Goal: Task Accomplishment & Management: Use online tool/utility

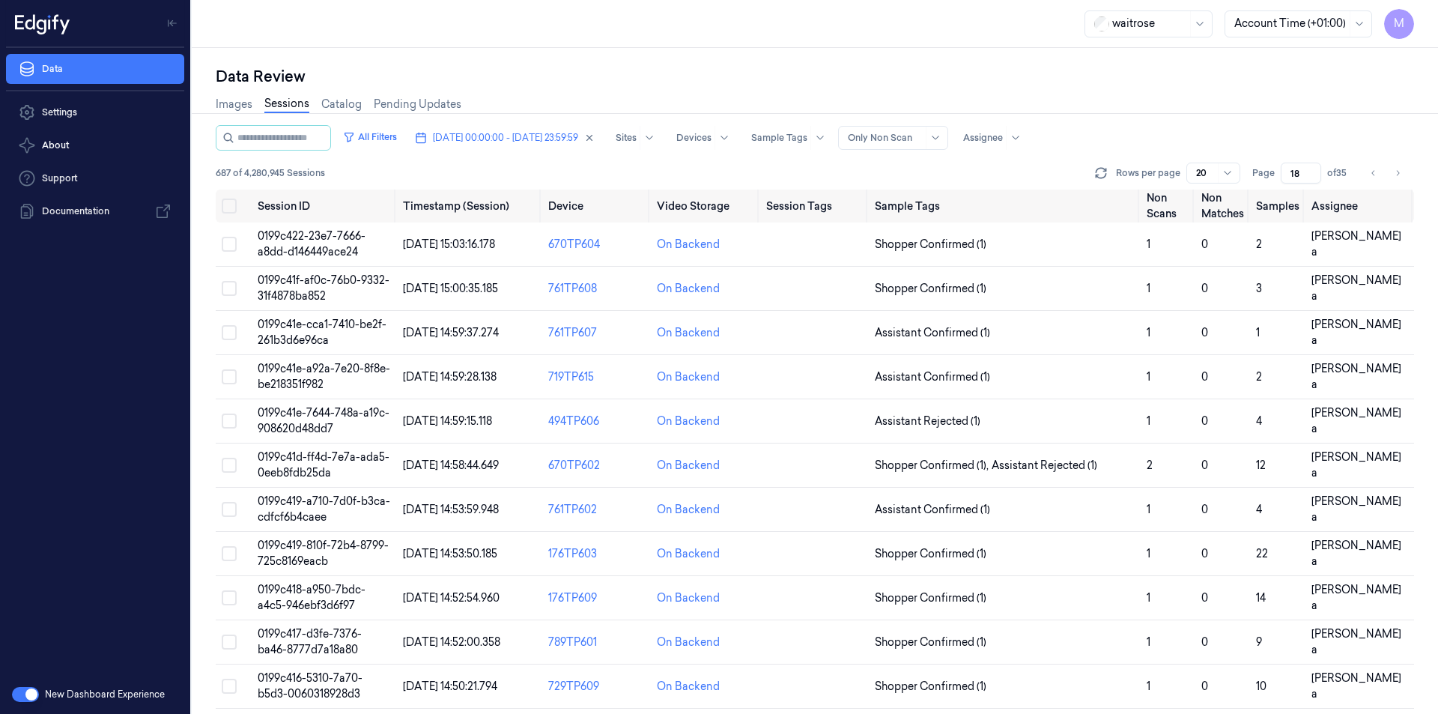
click at [611, 46] on div "waitrose Account Time (+01:00) M" at bounding box center [815, 24] width 1246 height 48
click at [1404, 179] on button "Go to next page" at bounding box center [1397, 172] width 21 height 21
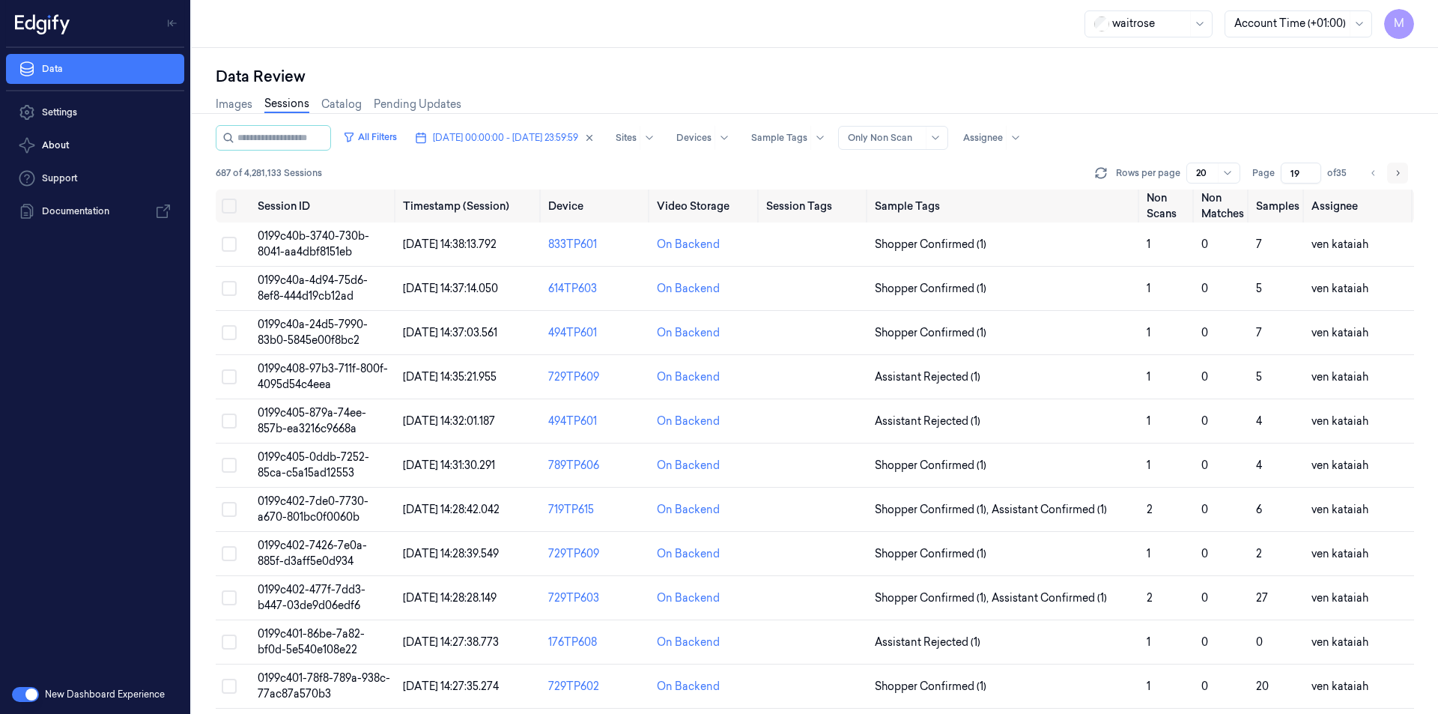
click at [1404, 179] on button "Go to next page" at bounding box center [1397, 172] width 21 height 21
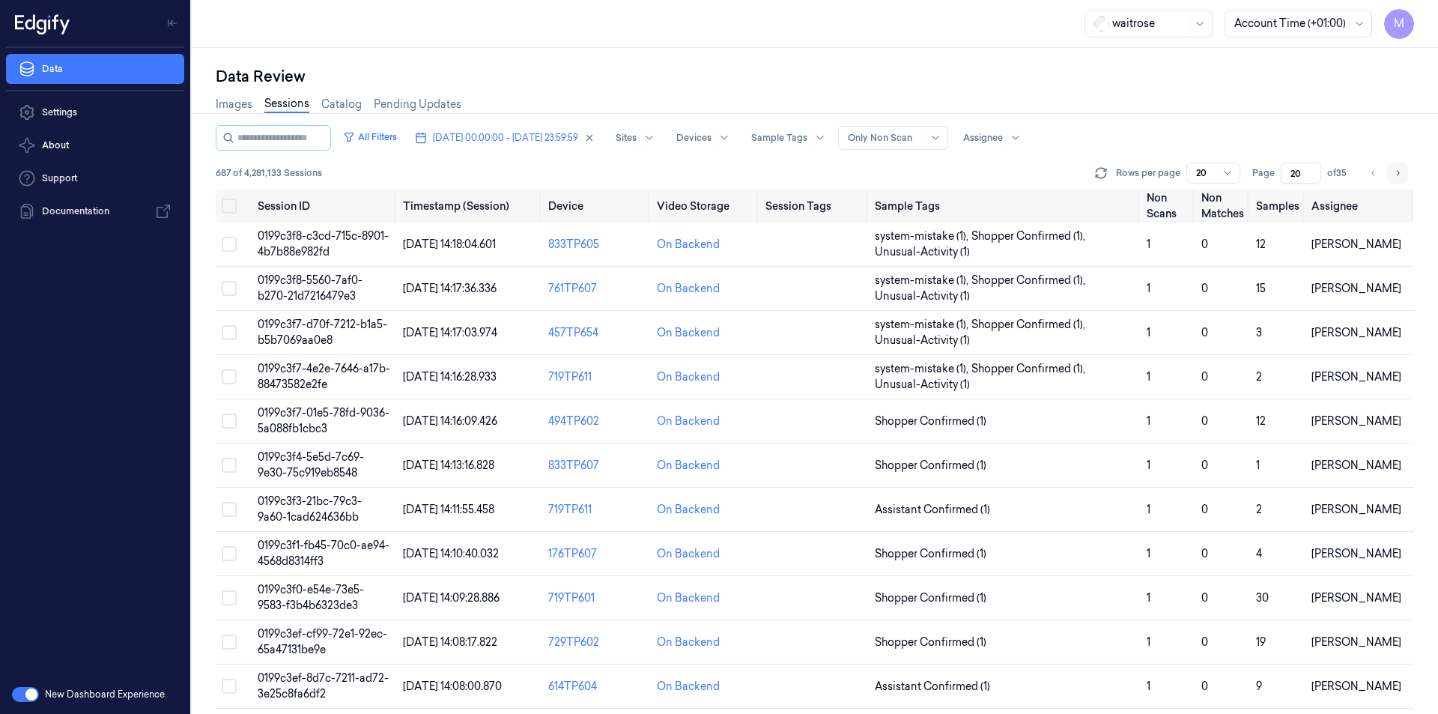
click at [1404, 179] on button "Go to next page" at bounding box center [1397, 172] width 21 height 21
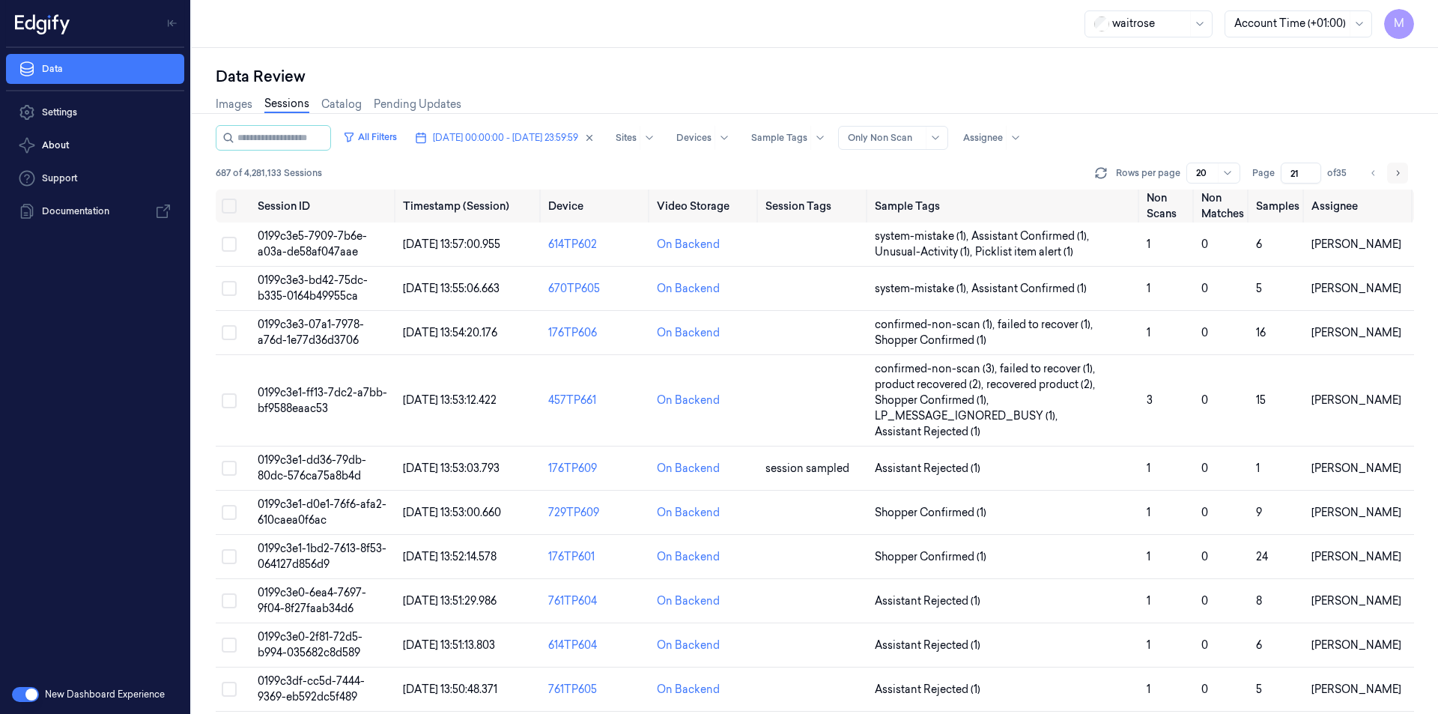
click at [1404, 179] on button "Go to next page" at bounding box center [1397, 172] width 21 height 21
type input "22"
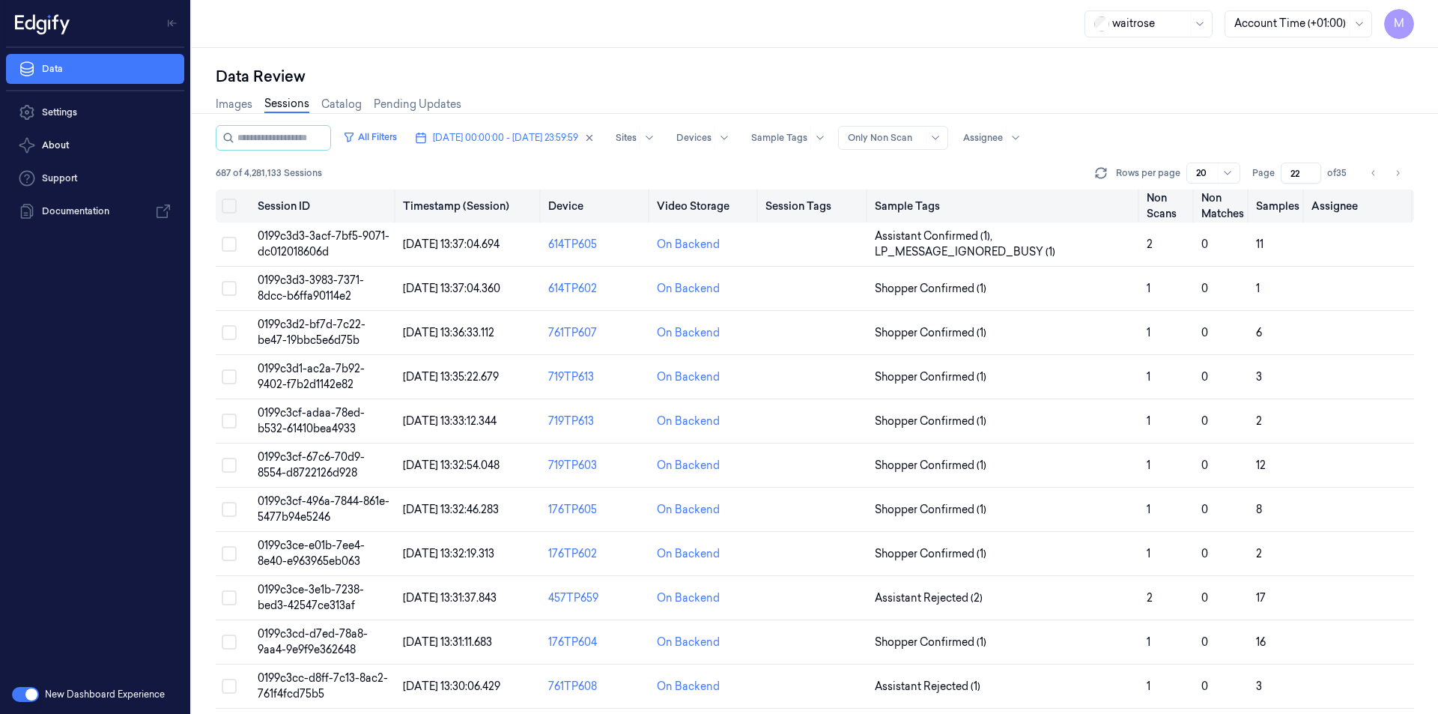
click at [222, 205] on button "Select all" at bounding box center [229, 205] width 15 height 15
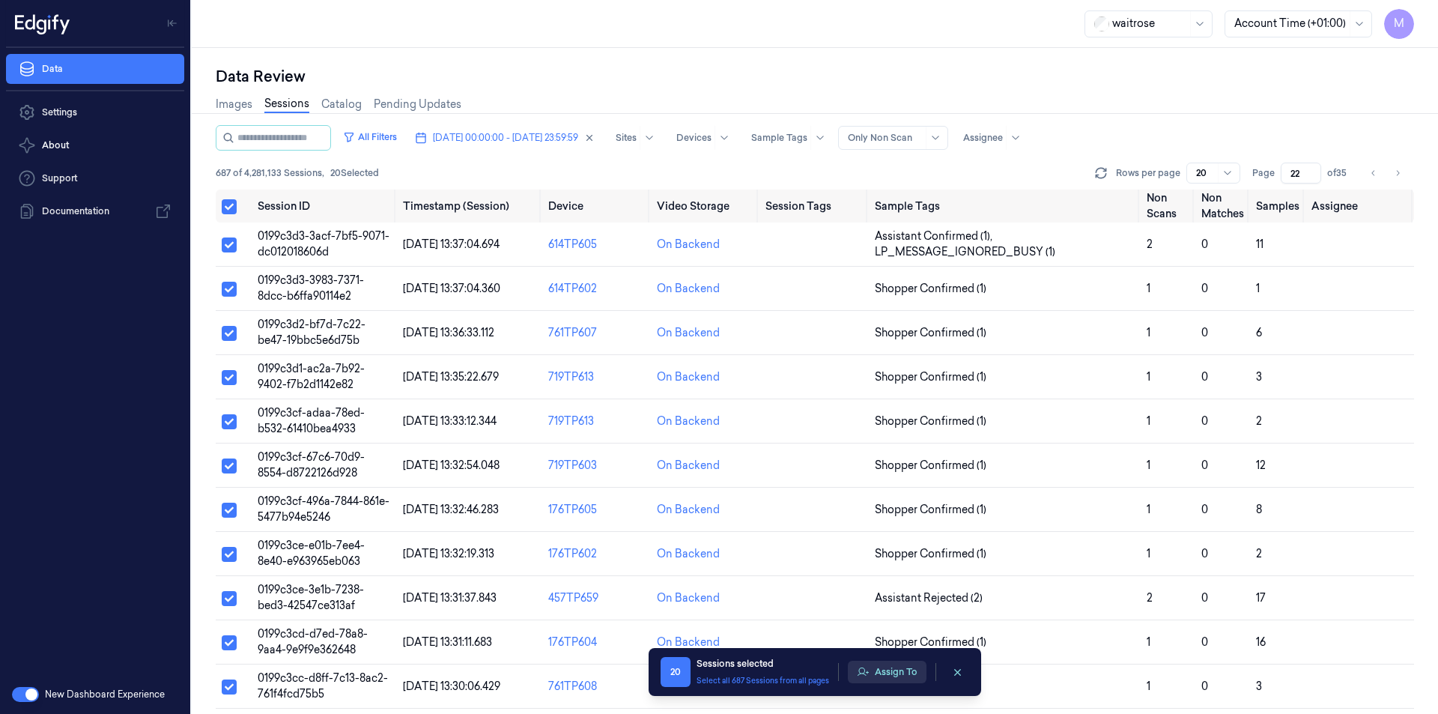
click at [893, 672] on button "Assign To" at bounding box center [887, 671] width 79 height 22
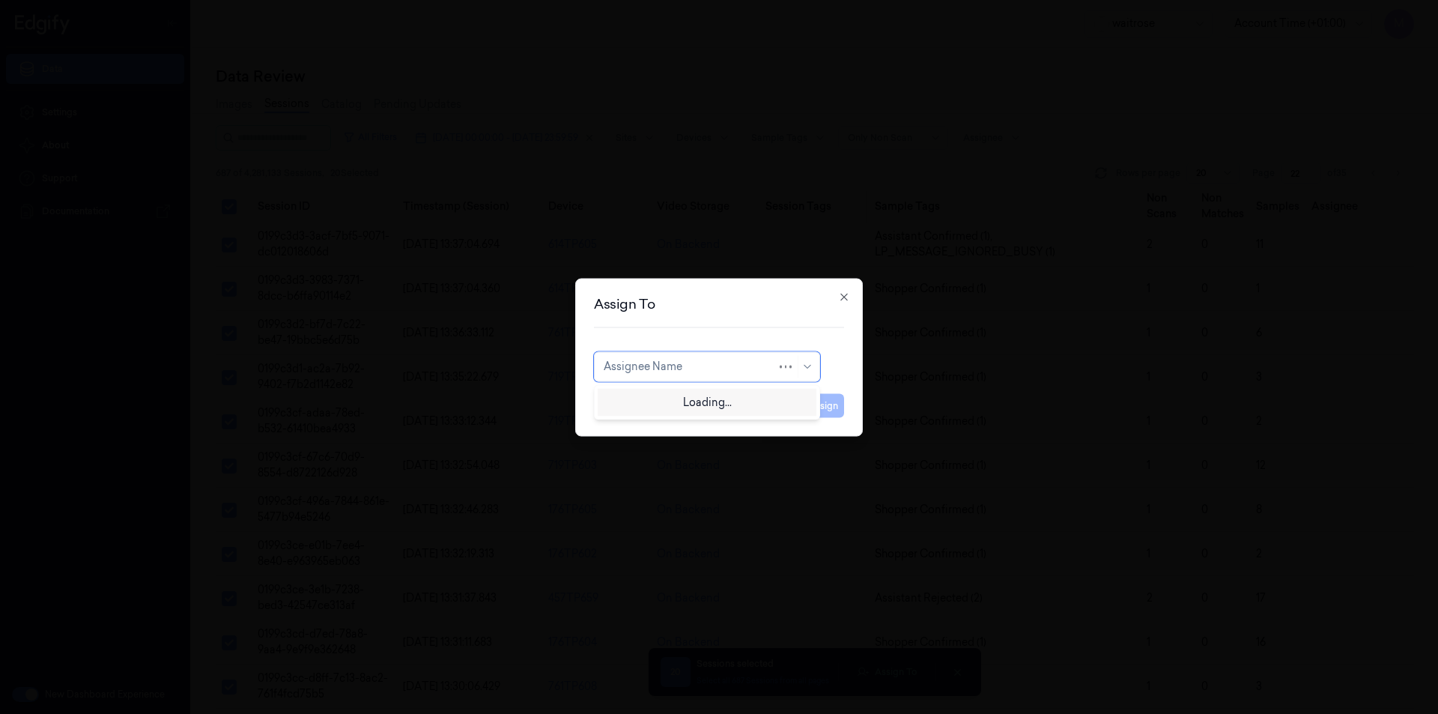
click at [723, 373] on div at bounding box center [690, 367] width 173 height 16
type input "var"
click at [643, 425] on div "[PERSON_NAME] g" at bounding box center [653, 425] width 99 height 16
click at [813, 398] on button "Assign" at bounding box center [823, 405] width 41 height 24
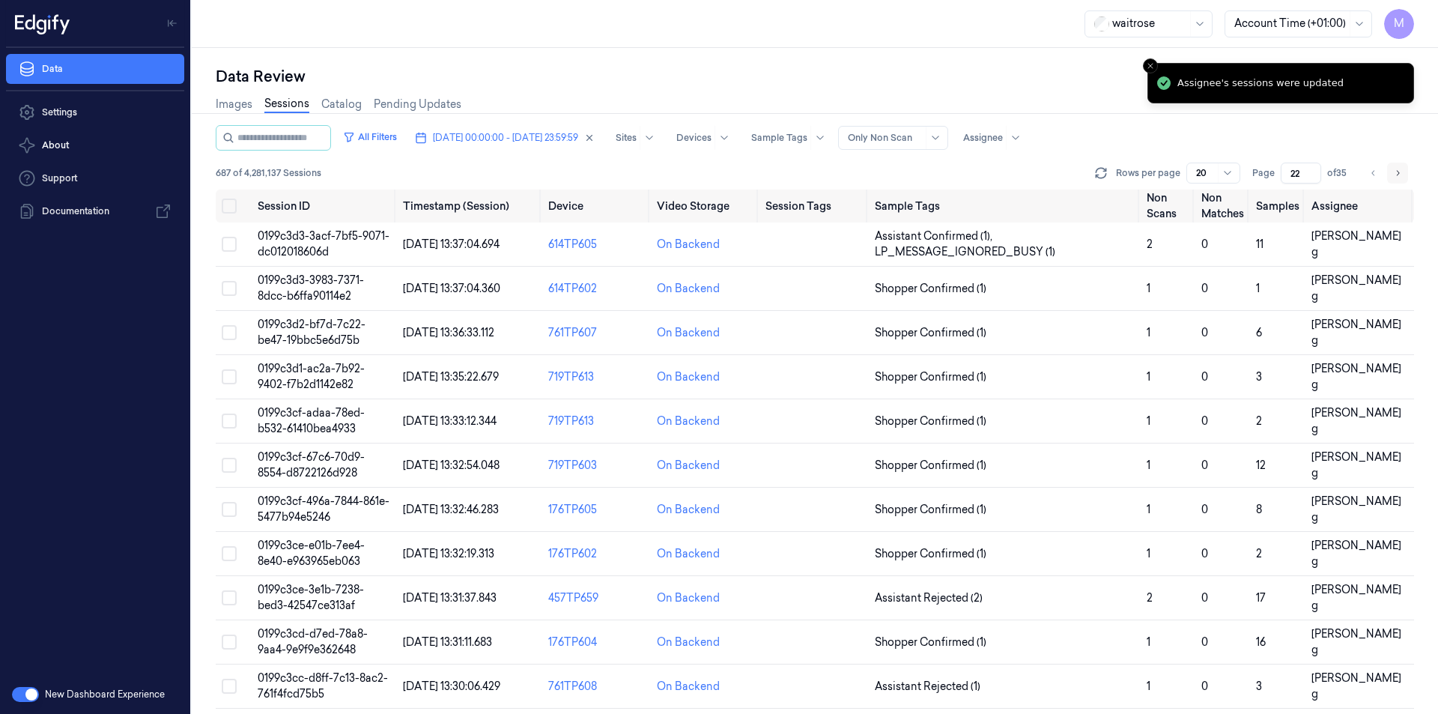
click at [1400, 173] on icon "Go to next page" at bounding box center [1397, 173] width 9 height 12
type input "23"
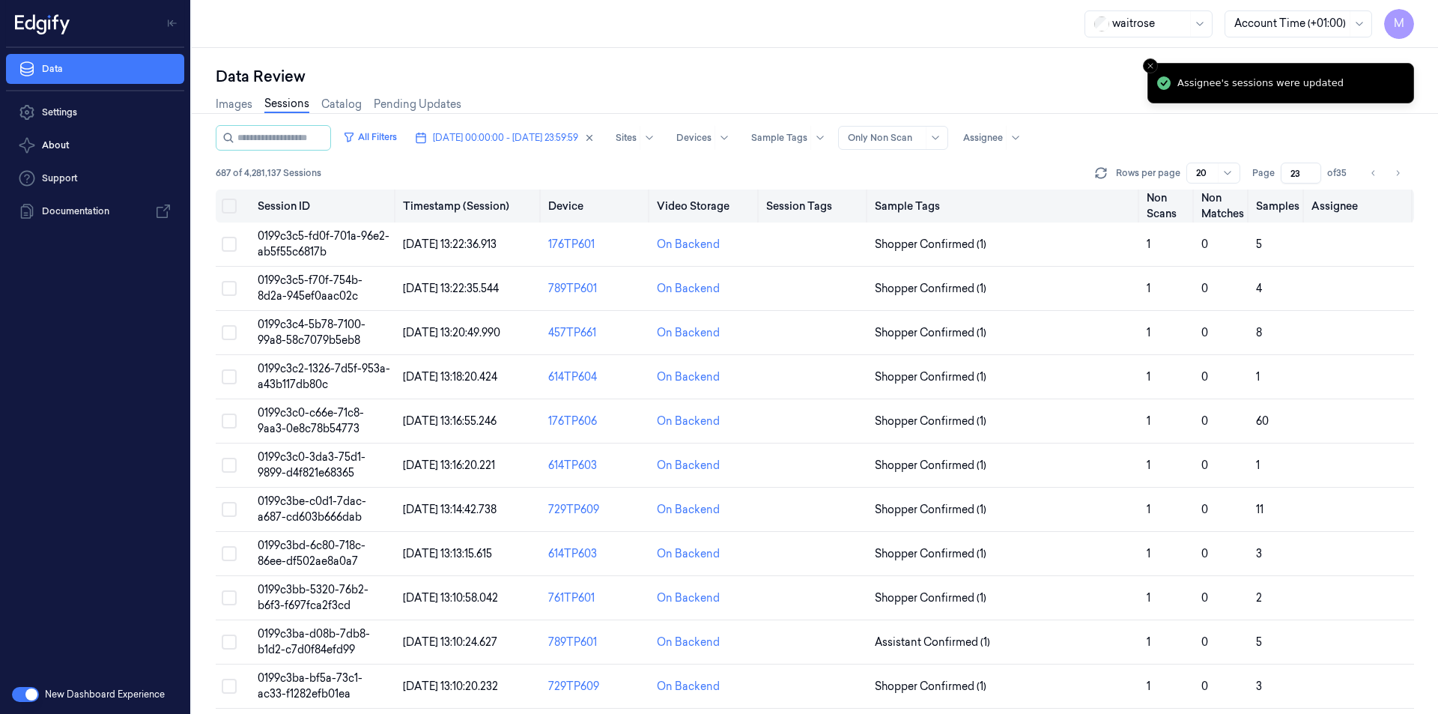
click at [225, 207] on button "Select all" at bounding box center [229, 205] width 15 height 15
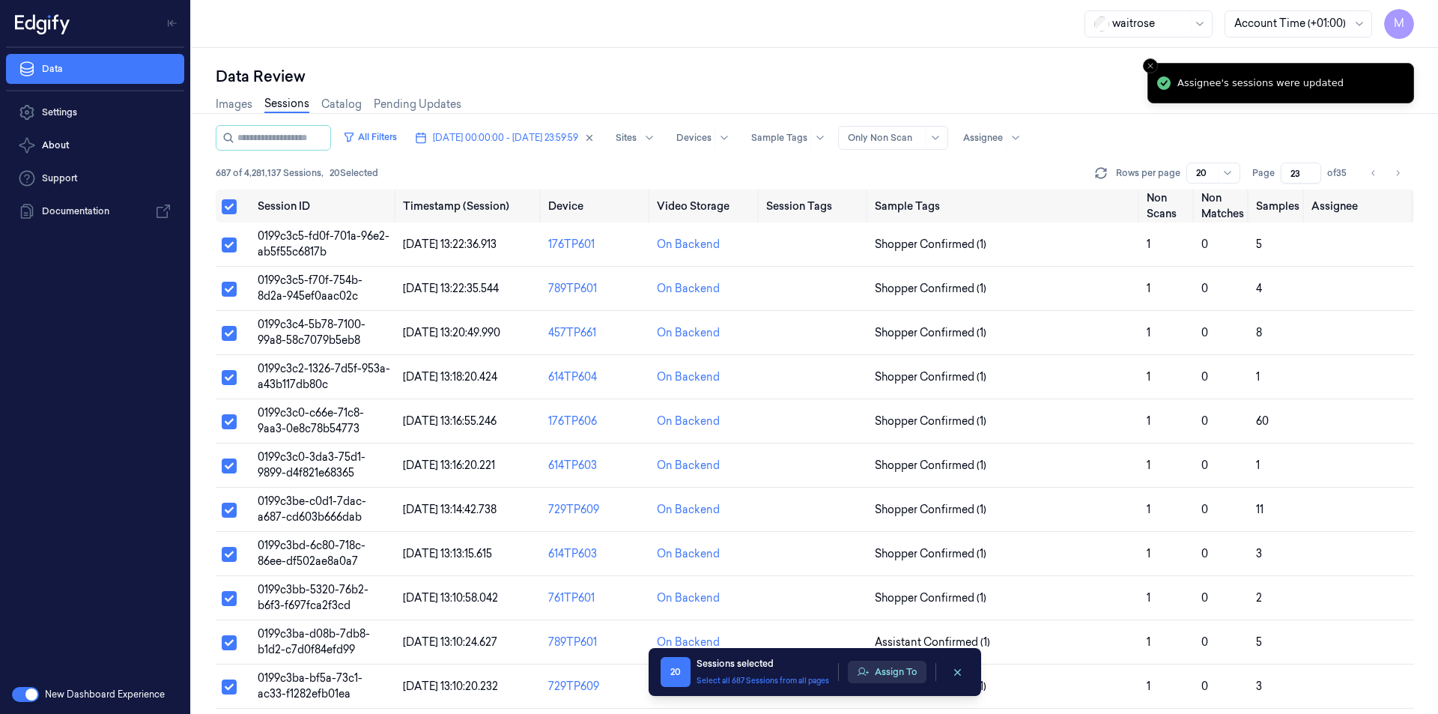
click at [877, 673] on button "Assign To" at bounding box center [887, 671] width 79 height 22
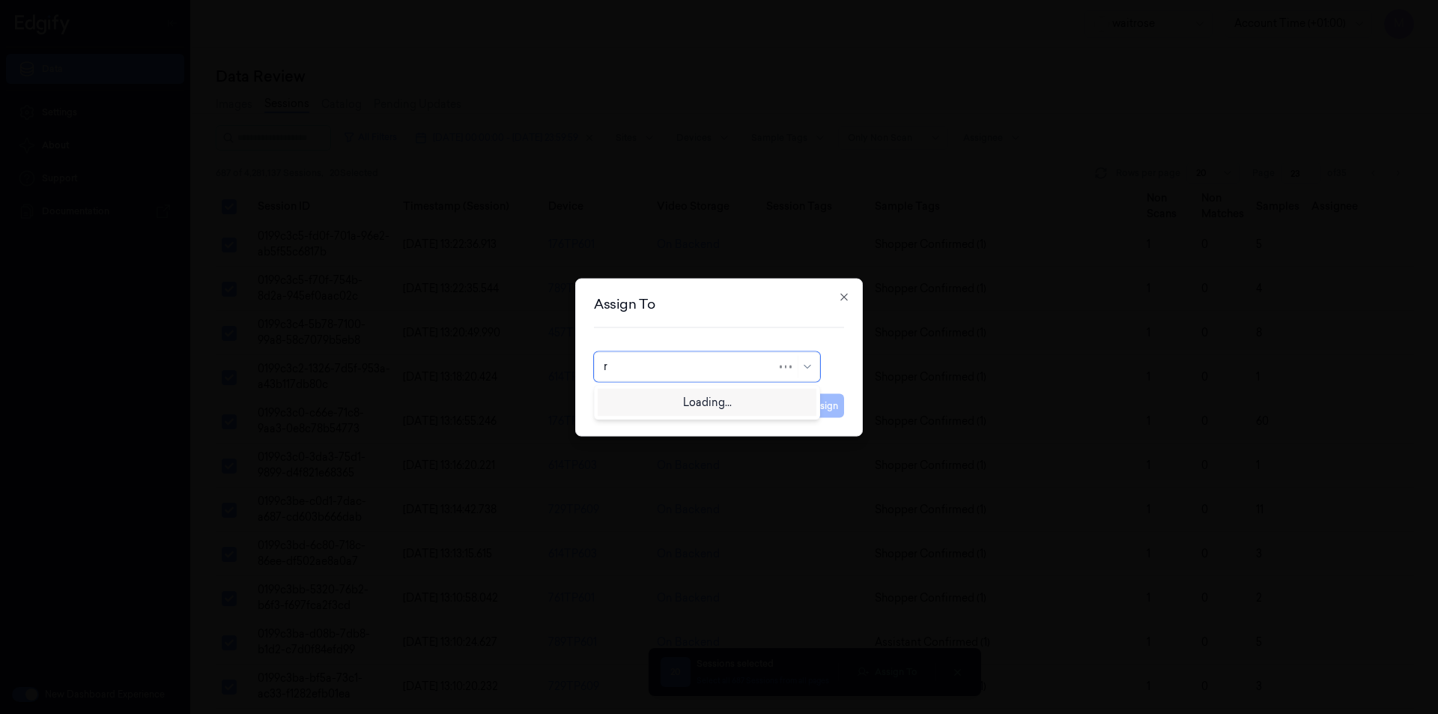
type input "ru"
click at [648, 391] on div "rupa a" at bounding box center [707, 400] width 219 height 25
click at [822, 397] on button "Assign" at bounding box center [823, 405] width 41 height 24
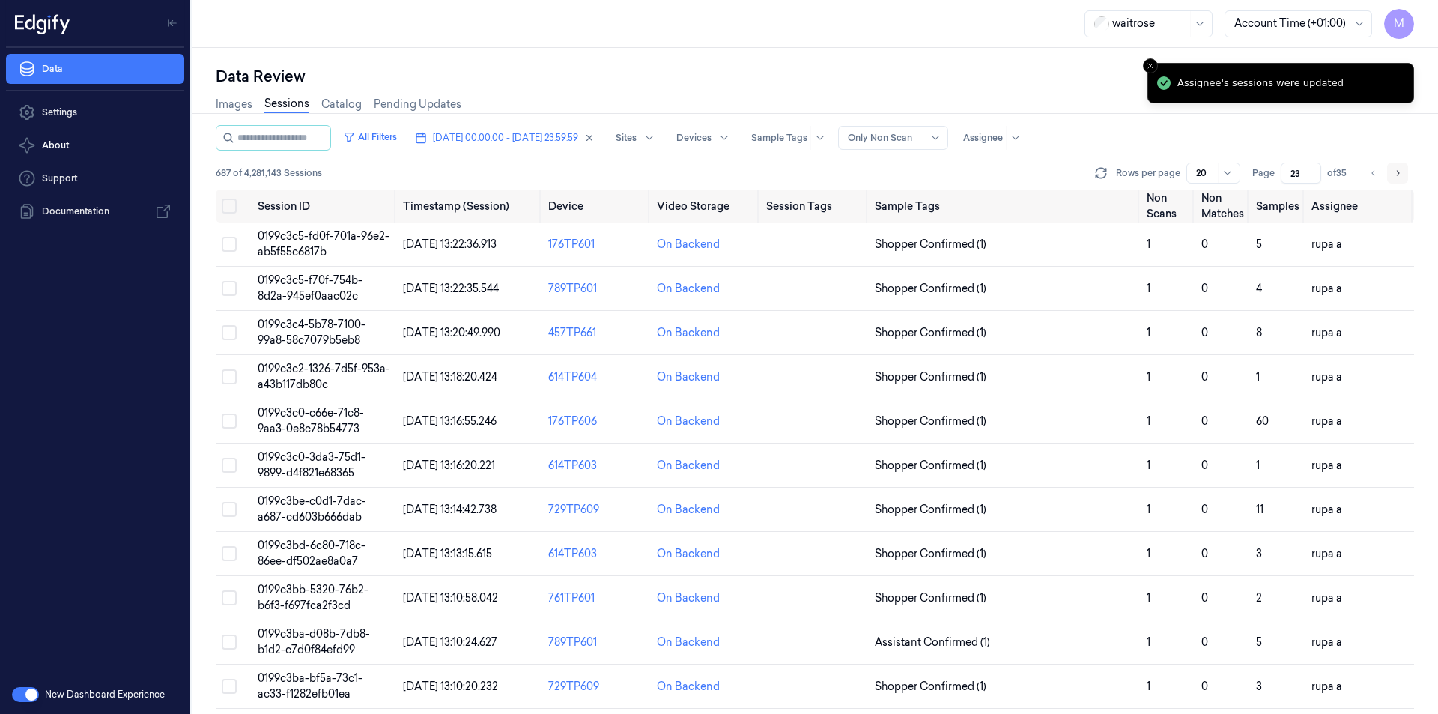
click at [1400, 175] on icon "Go to next page" at bounding box center [1397, 173] width 9 height 12
type input "24"
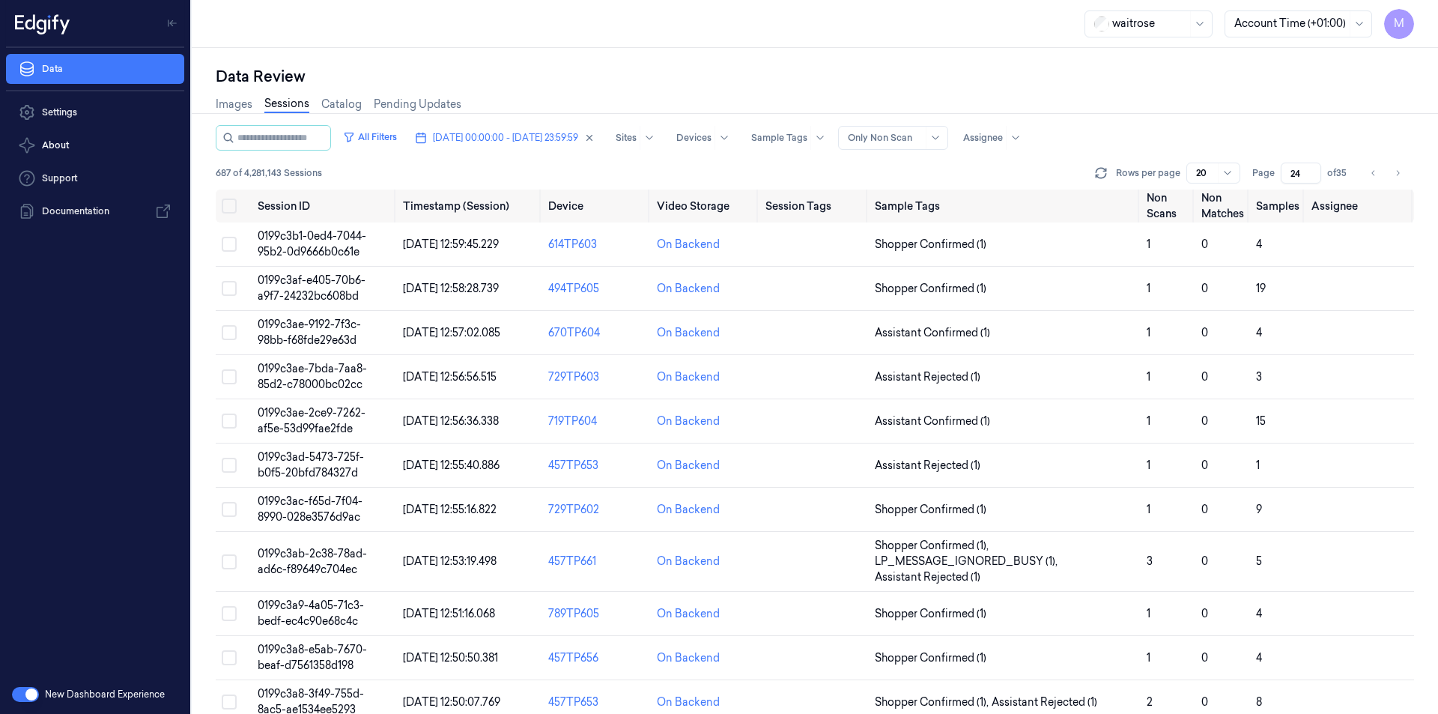
click at [618, 45] on div "waitrose Account Time (+01:00) M" at bounding box center [815, 24] width 1246 height 48
click at [603, 58] on div "Data Review Images Sessions Catalog Pending Updates All Filters [DATE] 00:00:00…" at bounding box center [815, 381] width 1246 height 666
